Goal: Information Seeking & Learning: Learn about a topic

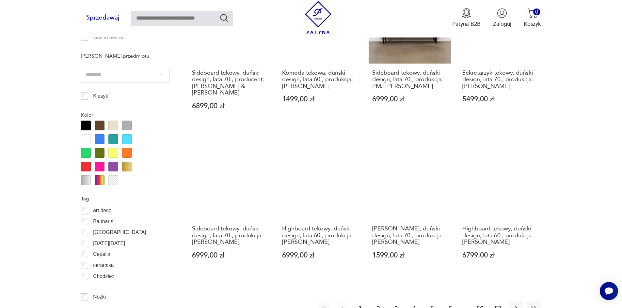
scroll to position [706, 0]
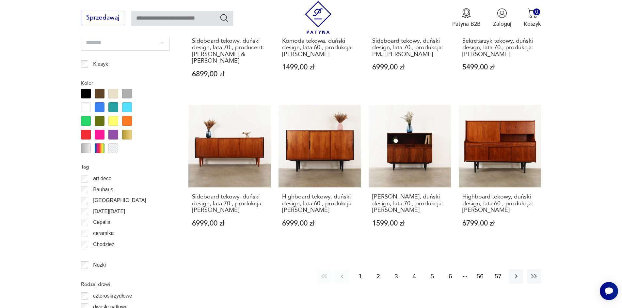
click at [379, 270] on button "2" at bounding box center [378, 277] width 14 height 14
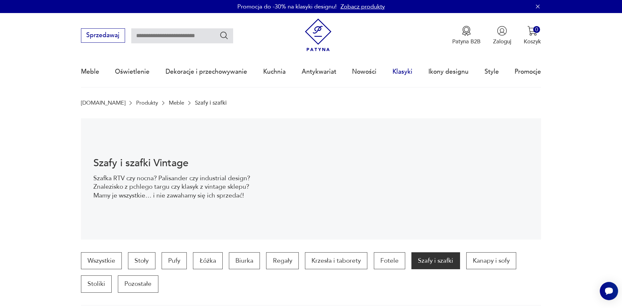
click at [404, 71] on link "Klasyki" at bounding box center [402, 72] width 20 height 30
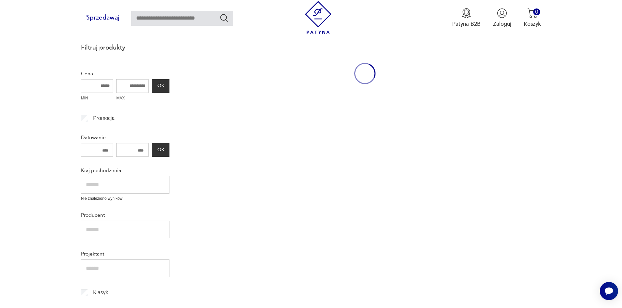
scroll to position [110, 0]
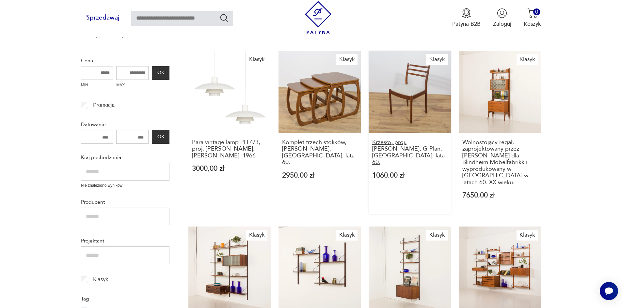
click at [393, 145] on h3 "Krzesło, proj. [PERSON_NAME], G-Plan, [GEOGRAPHIC_DATA], lata 60." at bounding box center [409, 152] width 75 height 27
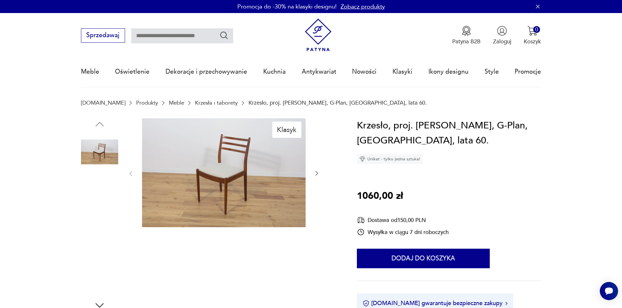
click at [227, 180] on img at bounding box center [223, 172] width 163 height 109
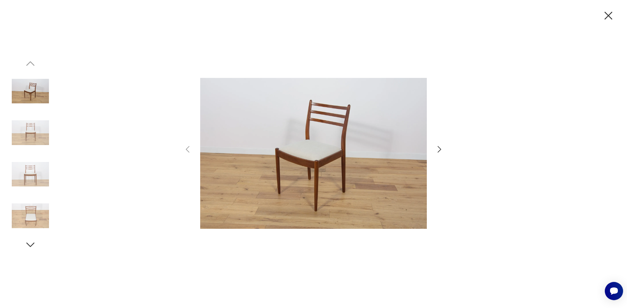
click at [32, 130] on img at bounding box center [30, 132] width 37 height 37
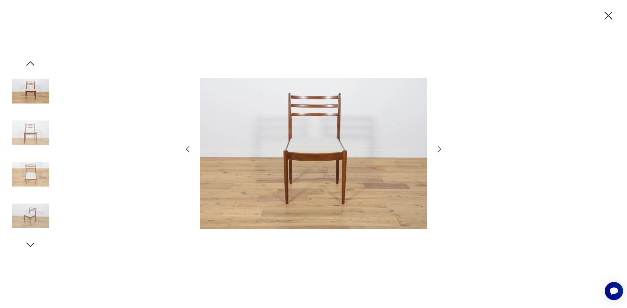
click at [34, 183] on img at bounding box center [30, 174] width 37 height 37
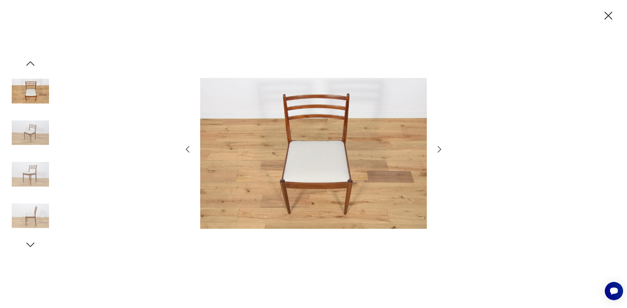
click at [25, 173] on img at bounding box center [30, 174] width 37 height 37
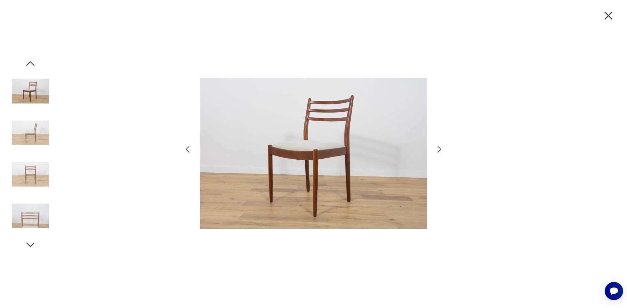
click at [31, 214] on img at bounding box center [30, 215] width 37 height 37
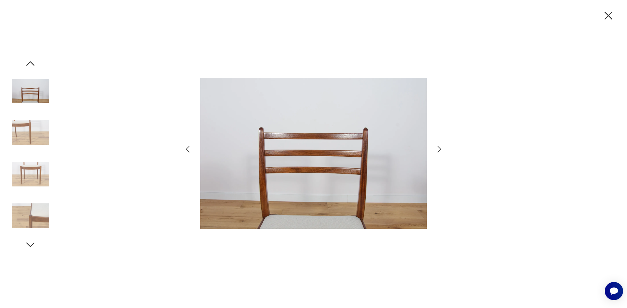
click at [606, 13] on icon "button" at bounding box center [608, 16] width 14 height 14
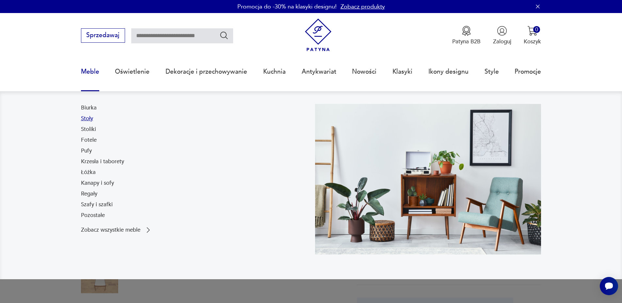
click at [87, 120] on link "Stoły" at bounding box center [87, 119] width 12 height 8
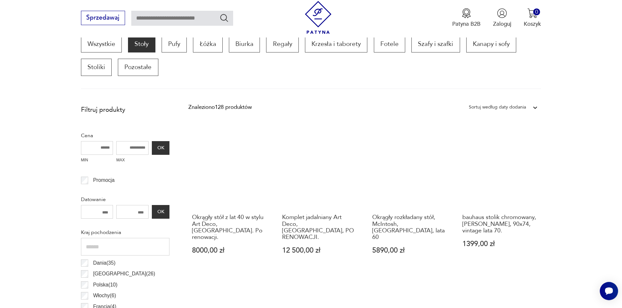
scroll to position [217, 0]
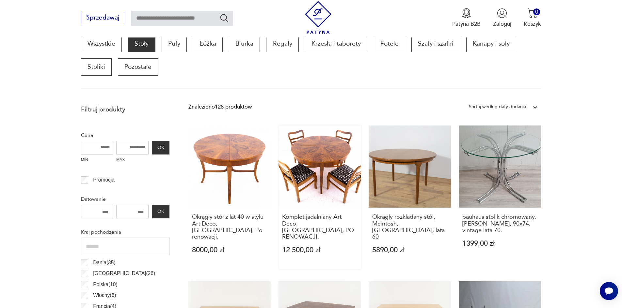
click at [328, 171] on link "Komplet jadalniany Art Deco, [GEOGRAPHIC_DATA], PO RENOWACJI. 12 500,00 zł" at bounding box center [319, 198] width 82 height 144
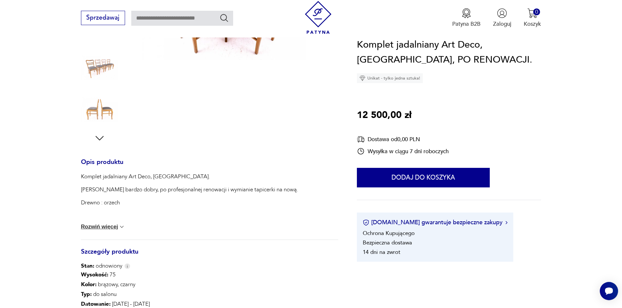
scroll to position [131, 0]
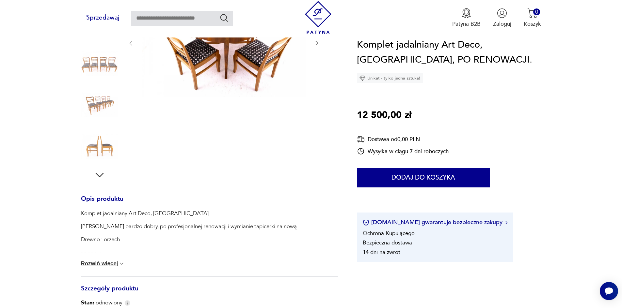
click at [100, 265] on button "Rozwiń więcej" at bounding box center [103, 264] width 44 height 7
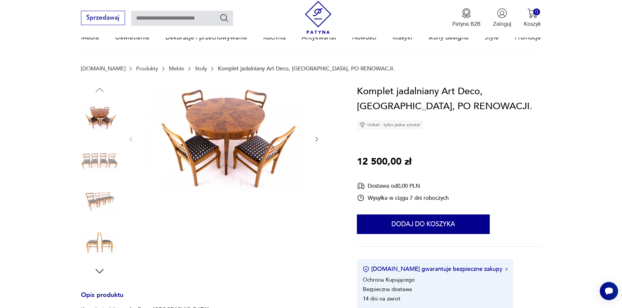
scroll to position [33, 0]
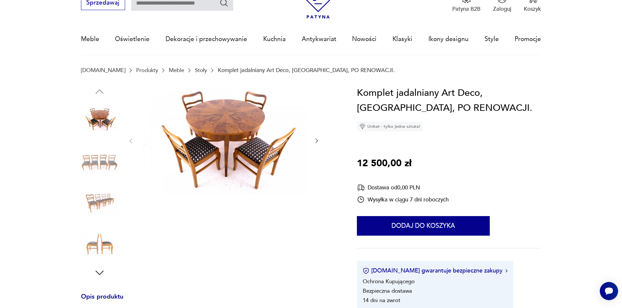
click at [92, 204] on img at bounding box center [99, 202] width 37 height 37
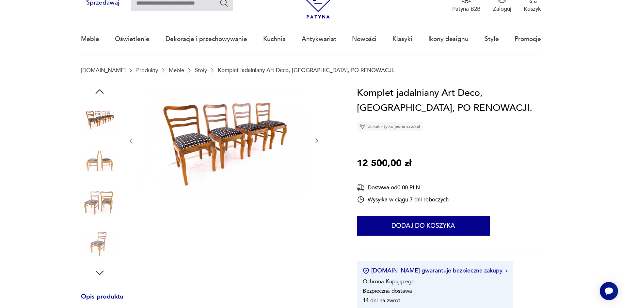
click at [209, 133] on img at bounding box center [223, 140] width 163 height 109
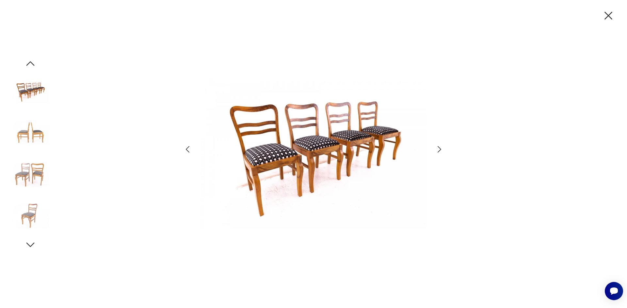
click at [23, 130] on img at bounding box center [30, 132] width 37 height 37
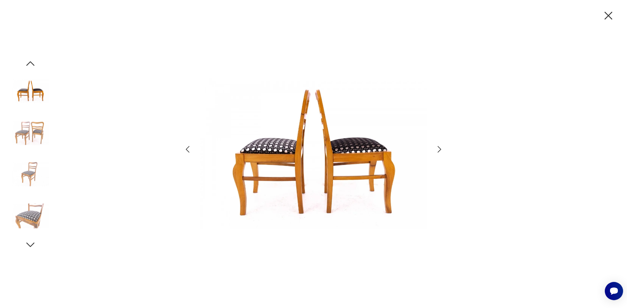
click at [608, 13] on icon "button" at bounding box center [608, 16] width 14 height 14
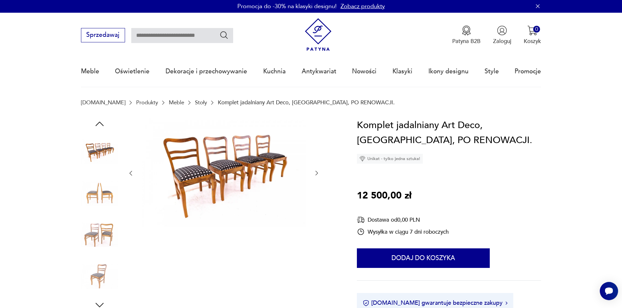
scroll to position [0, 0]
